Goal: Transaction & Acquisition: Purchase product/service

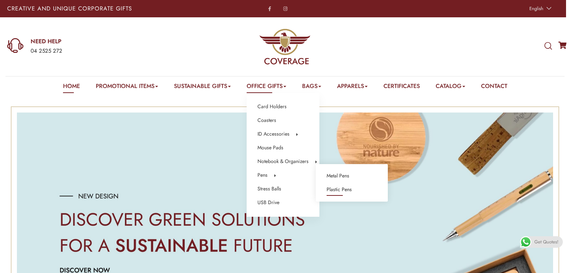
click at [340, 188] on link "Plastic Pens" at bounding box center [339, 189] width 25 height 9
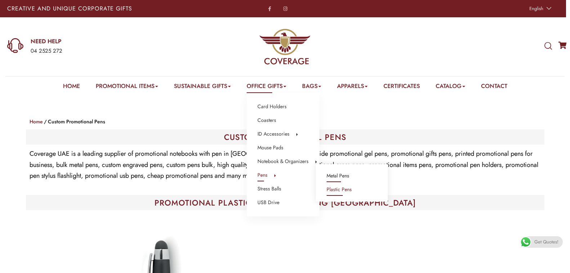
click at [344, 179] on link "Metal Pens" at bounding box center [338, 175] width 23 height 9
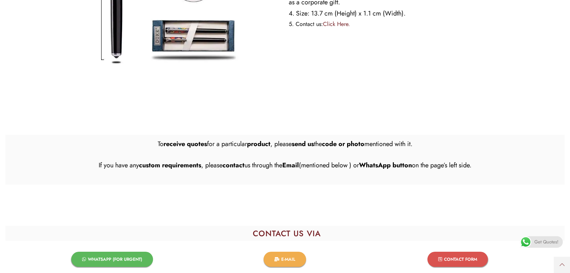
scroll to position [13623, 0]
